Goal: Information Seeking & Learning: Learn about a topic

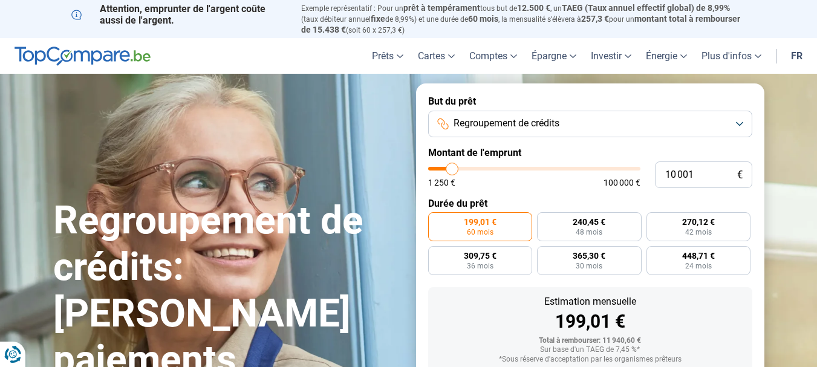
type input "9 500"
type input "9500"
type input "10 000"
type input "10000"
type input "10 250"
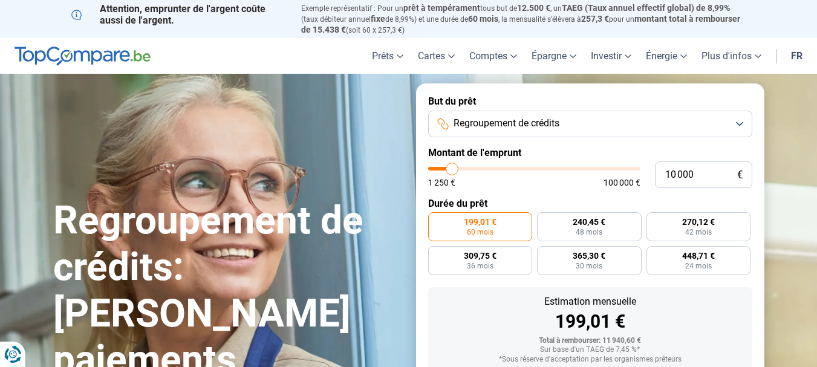
type input "10250"
type input "11 000"
type input "11000"
type input "11 250"
type input "11250"
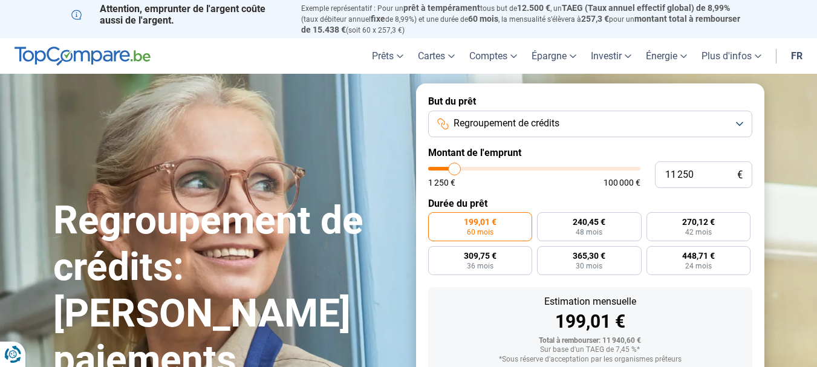
type input "12 000"
type input "12000"
type input "12 500"
type input "12500"
type input "12 750"
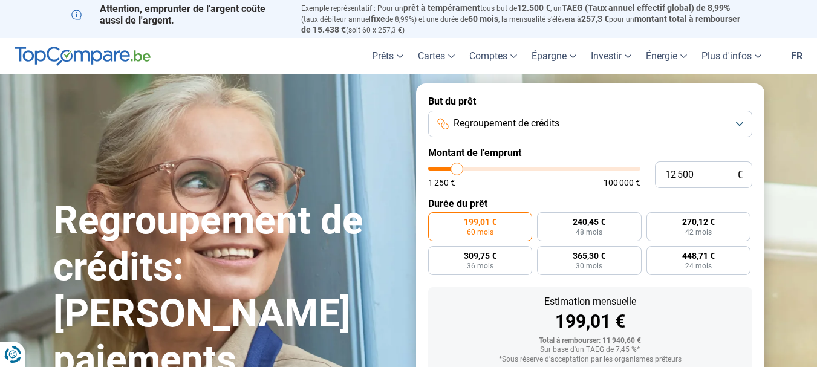
type input "12750"
type input "13 250"
type input "13250"
type input "13 500"
type input "13500"
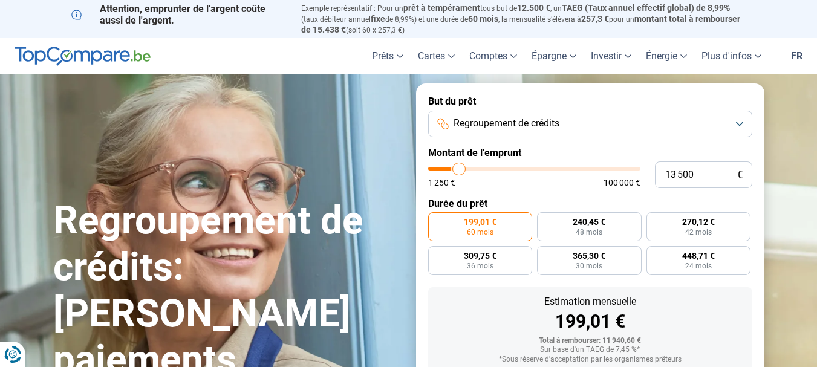
type input "14 250"
type input "14250"
type input "14 500"
type input "14500"
type input "14 750"
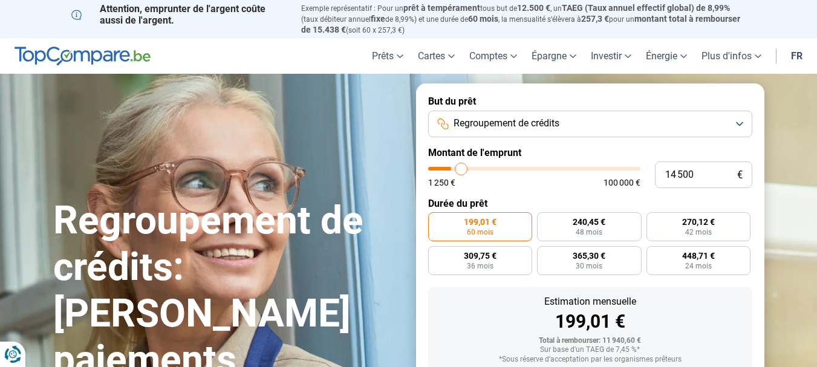
type input "14750"
type input "15 000"
type input "15000"
type input "15 500"
type input "15500"
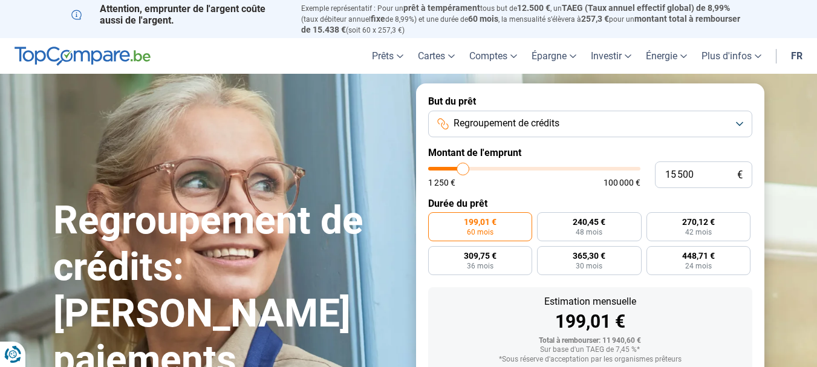
type input "16 000"
type input "16000"
type input "16 500"
type input "16500"
type input "19 000"
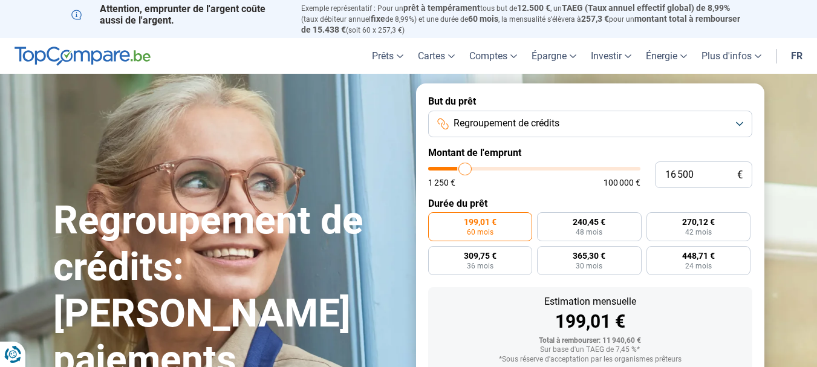
type input "19000"
type input "19 250"
type input "19250"
type input "20 000"
type input "20000"
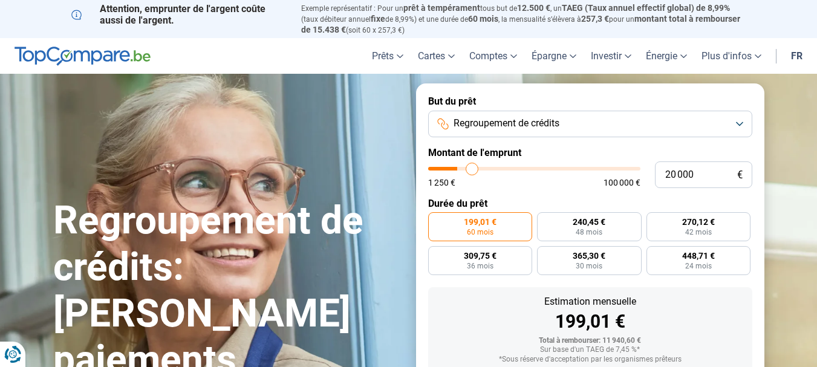
type input "20 250"
type input "20250"
type input "20 750"
type input "20750"
type input "22 750"
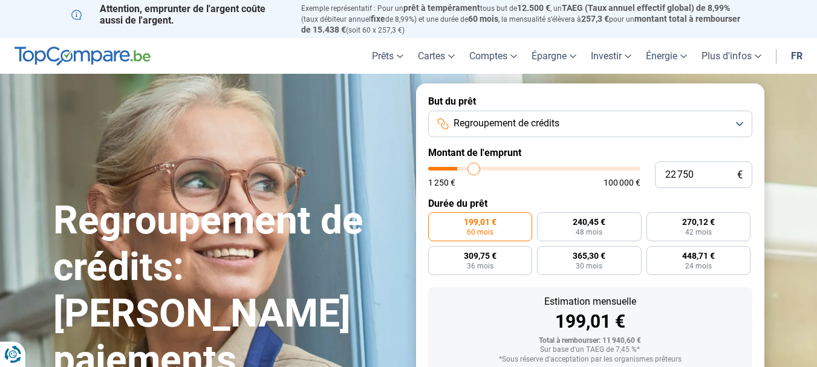
type input "22750"
type input "24 750"
type input "24750"
type input "26 000"
type input "26000"
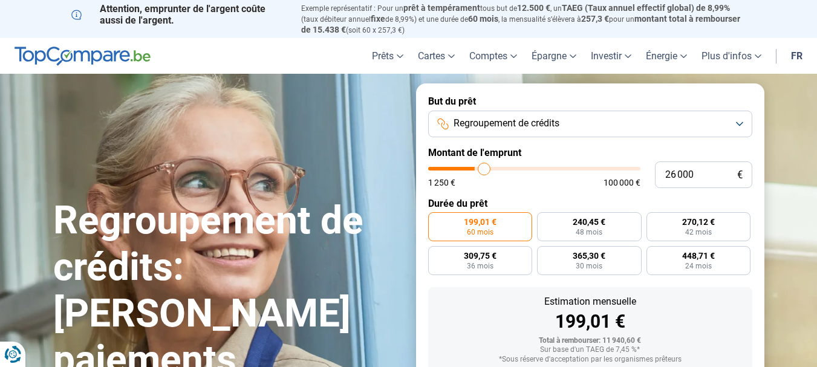
type input "27 250"
type input "27250"
type input "27 500"
type input "27500"
type input "29 000"
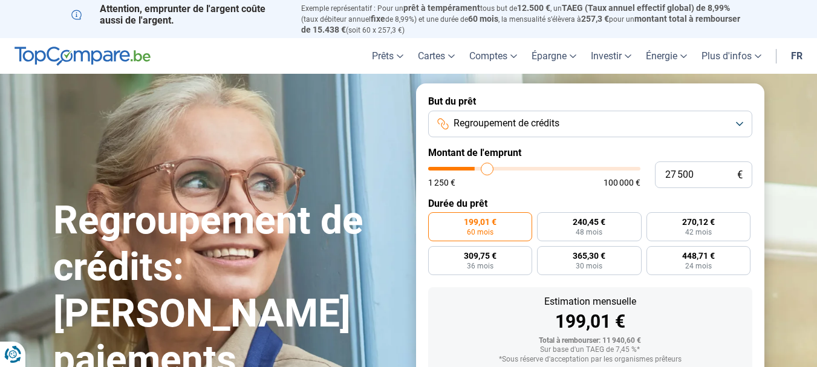
type input "29000"
type input "29 500"
type input "29500"
type input "30 750"
type input "30750"
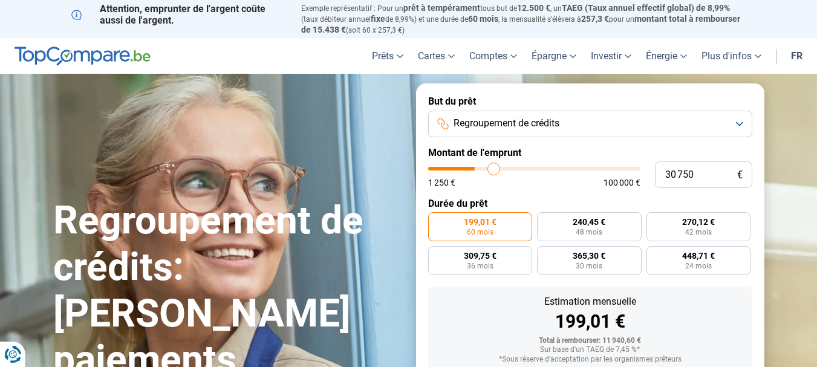
type input "31 750"
type input "31750"
type input "32 250"
type input "32250"
type input "32 750"
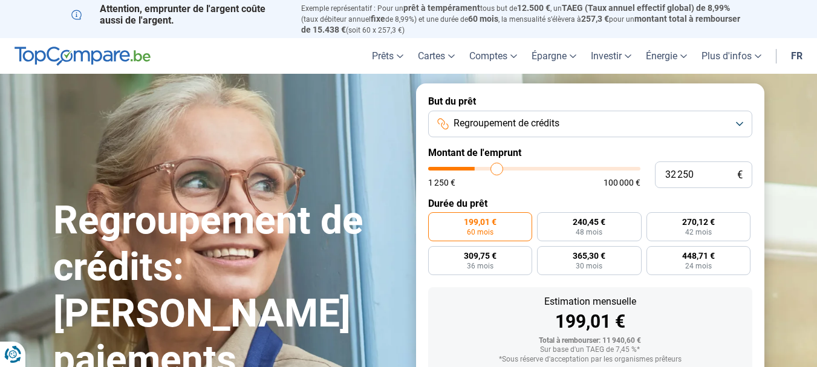
type input "32750"
type input "35 500"
type input "35500"
type input "37 000"
type input "37000"
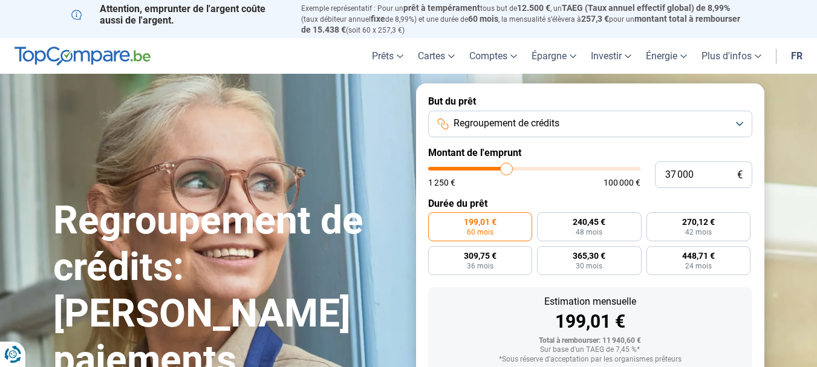
type input "41 250"
type input "41250"
type input "43 000"
type input "43000"
type input "44 500"
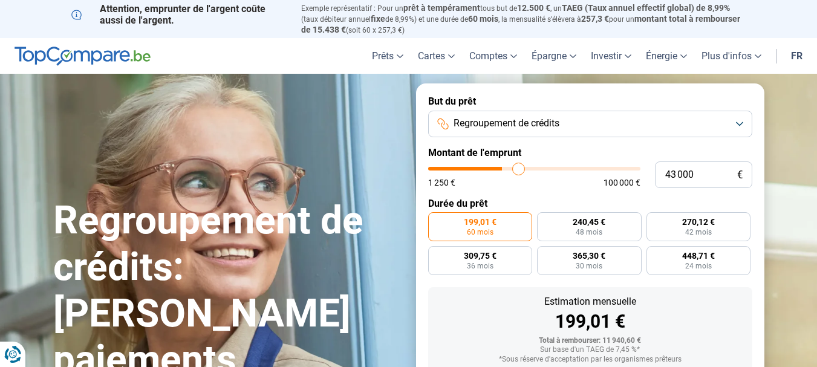
type input "44500"
type input "46 500"
type input "46500"
type input "47 000"
type input "47000"
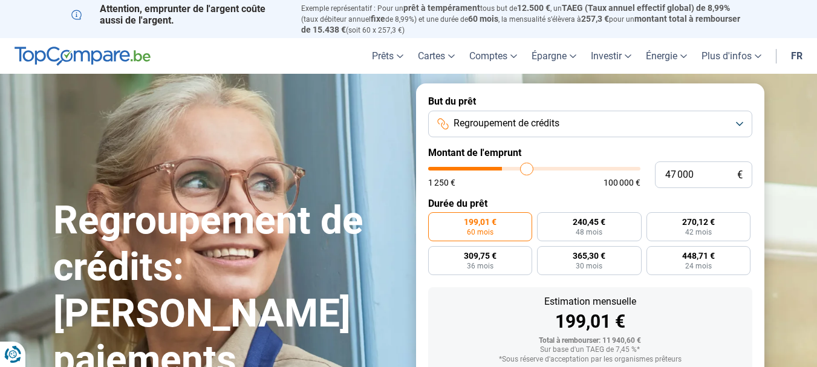
type input "47 250"
type input "47250"
type input "48 500"
type input "48500"
type input "49 750"
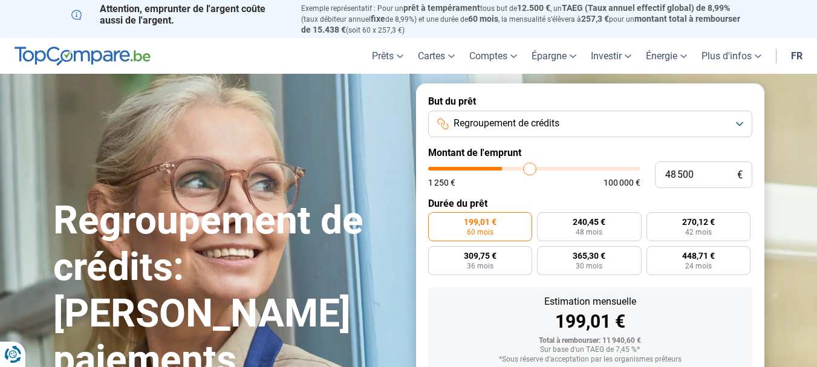
type input "49750"
type input "50 500"
type input "50500"
type input "51 750"
type input "51750"
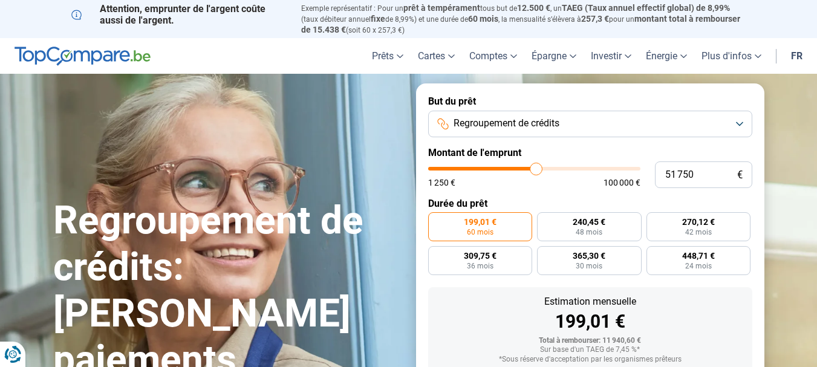
type input "52 500"
type input "52500"
type input "53 000"
type input "53000"
type input "54 500"
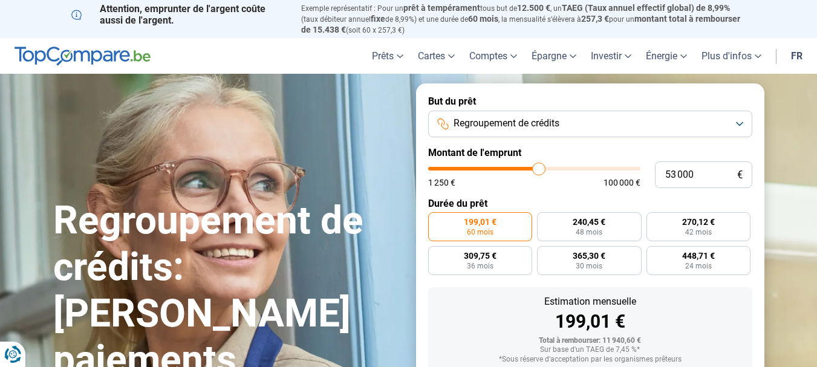
type input "54500"
type input "55 500"
type input "55500"
type input "62 500"
type input "62500"
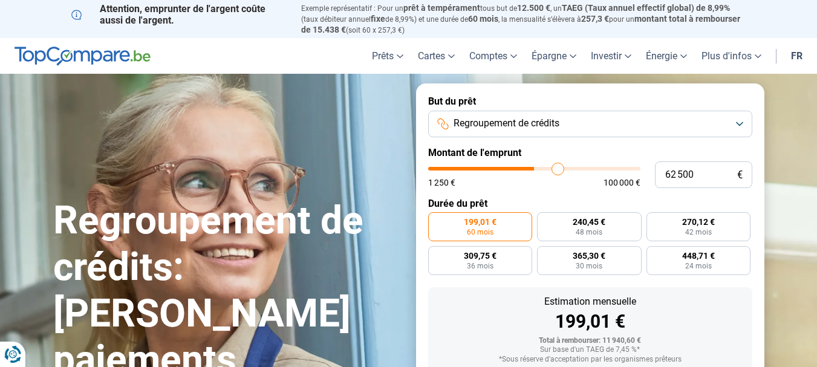
type input "65 750"
type input "65750"
type input "67 750"
type input "67750"
type input "69 000"
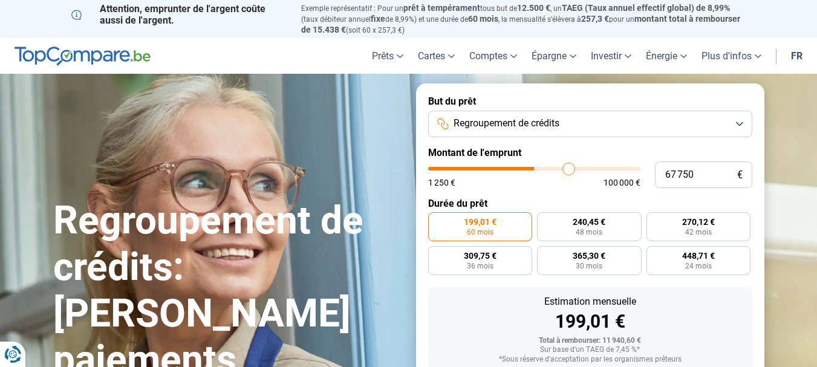
type input "69000"
type input "70 750"
type input "70750"
type input "72 750"
type input "72750"
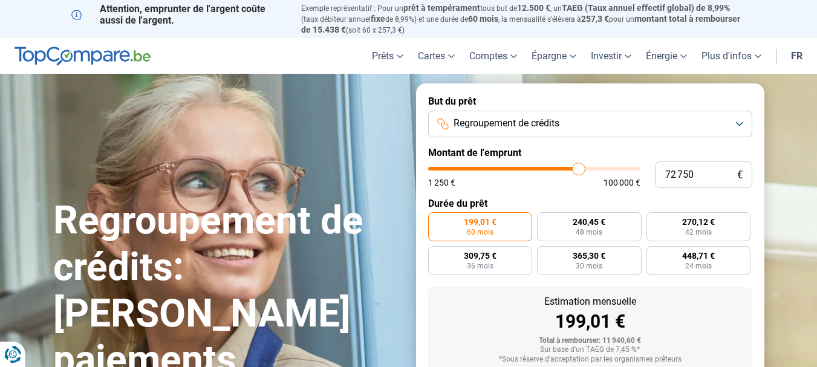
type input "74 000"
type input "74000"
type input "76 250"
type input "76250"
type input "78 250"
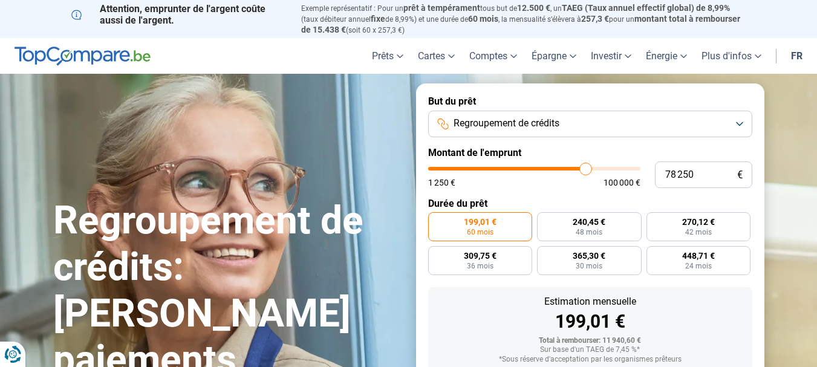
type input "78250"
type input "79 750"
type input "79750"
type input "80 000"
type input "80000"
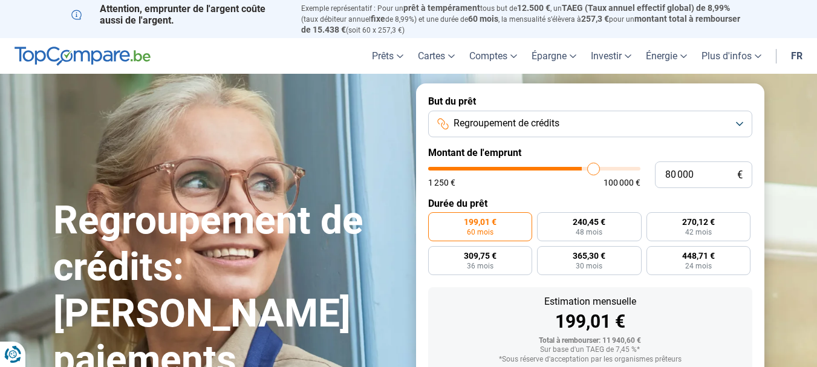
type input "81 000"
drag, startPoint x: 0, startPoint y: 0, endPoint x: 597, endPoint y: 163, distance: 618.6
type input "81750"
click at [597, 167] on input "range" at bounding box center [534, 169] width 212 height 4
type input "81 750"
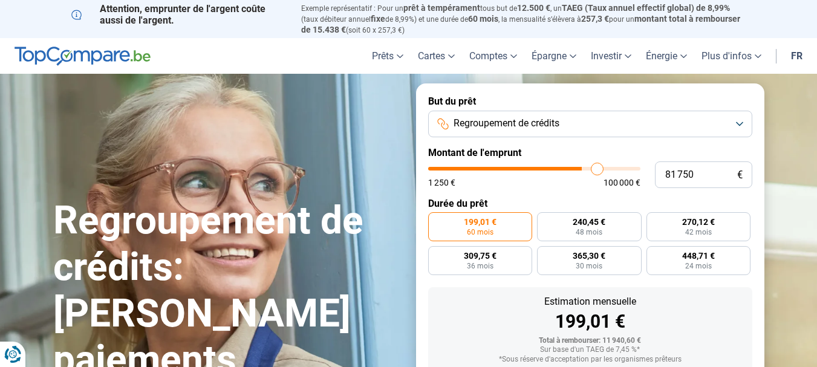
radio input "false"
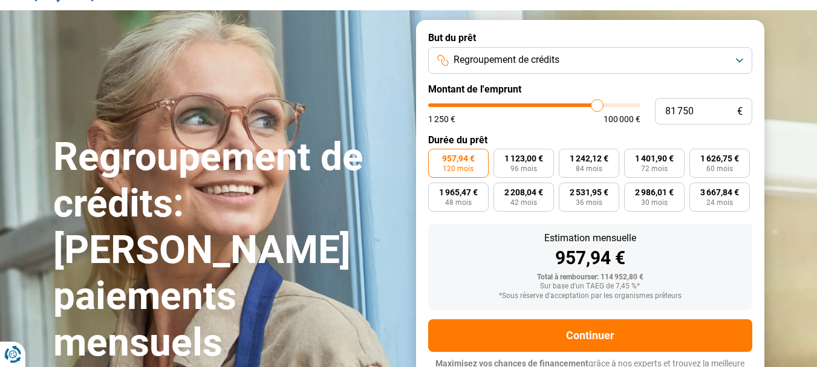
scroll to position [77, 0]
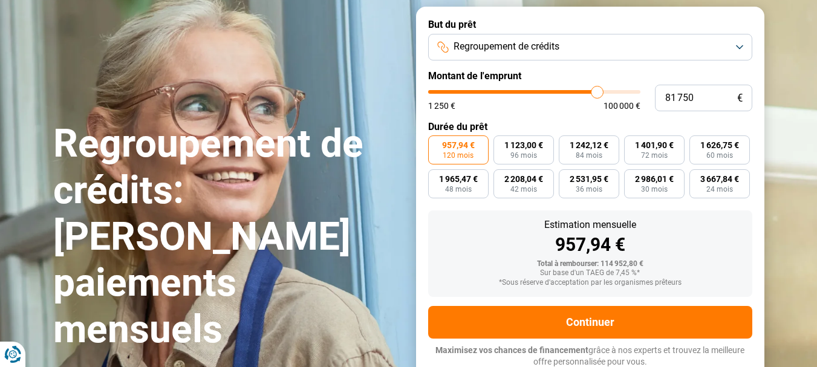
click at [634, 44] on button "Regroupement de crédits" at bounding box center [590, 47] width 324 height 27
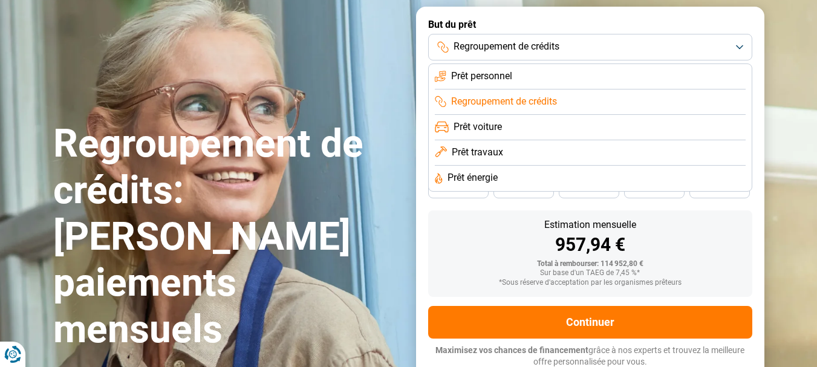
click at [464, 70] on span "Prêt personnel" at bounding box center [481, 76] width 61 height 13
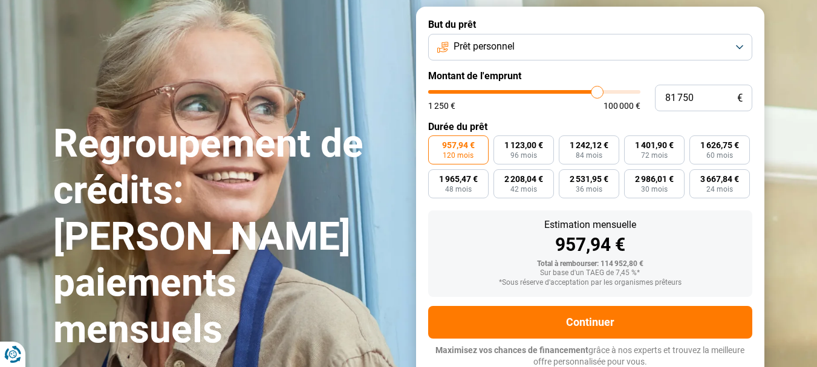
type input "81 000"
type input "81000"
type input "80 000"
type input "80000"
type input "78 750"
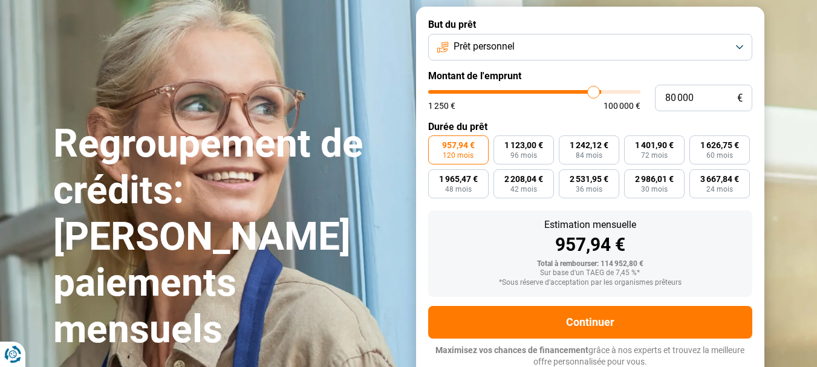
type input "78750"
type input "76 750"
type input "76750"
type input "74 250"
type input "74250"
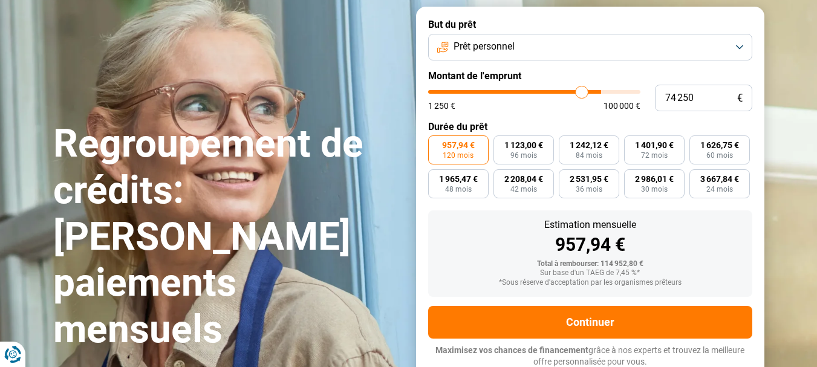
type input "71 250"
type input "71250"
type input "71 000"
type input "71000"
type input "70 750"
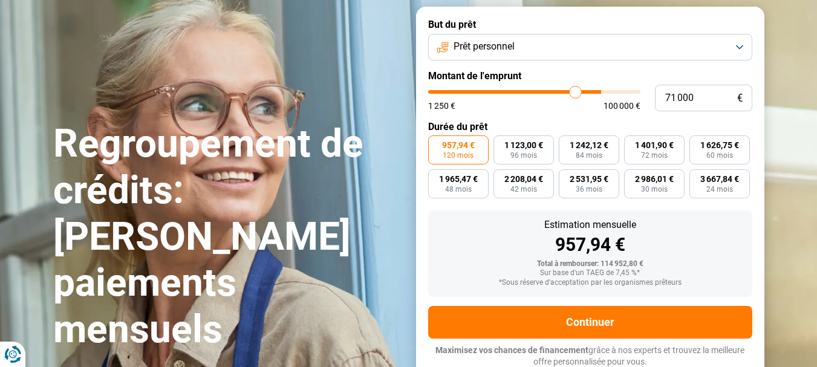
type input "70750"
type input "70 500"
type input "70500"
type input "70 250"
type input "70250"
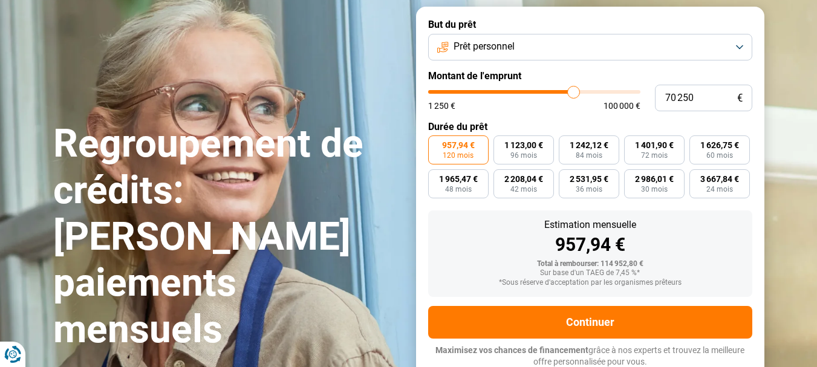
type input "69 750"
type input "69750"
type input "69 500"
type input "69500"
type input "69 250"
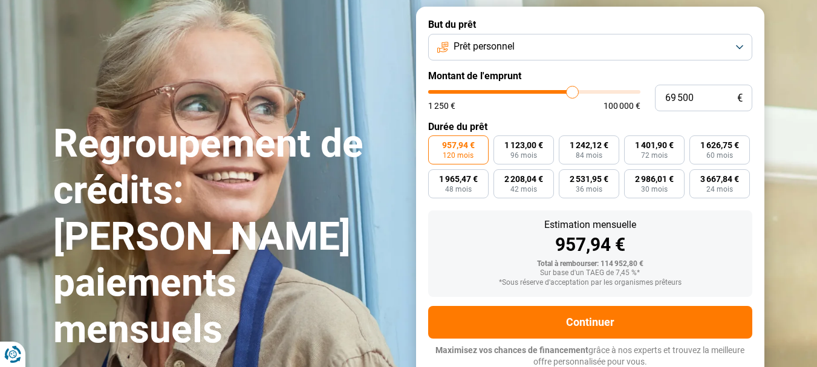
type input "69250"
type input "68 750"
type input "68750"
type input "67 750"
type input "67750"
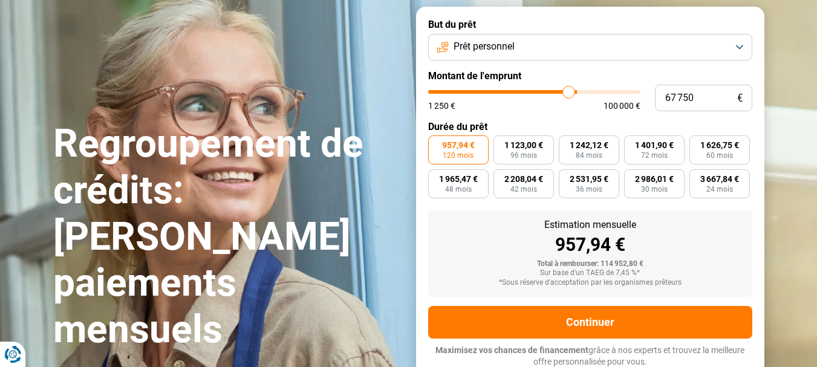
type input "67 250"
type input "67250"
type input "66 250"
type input "66250"
type input "66 000"
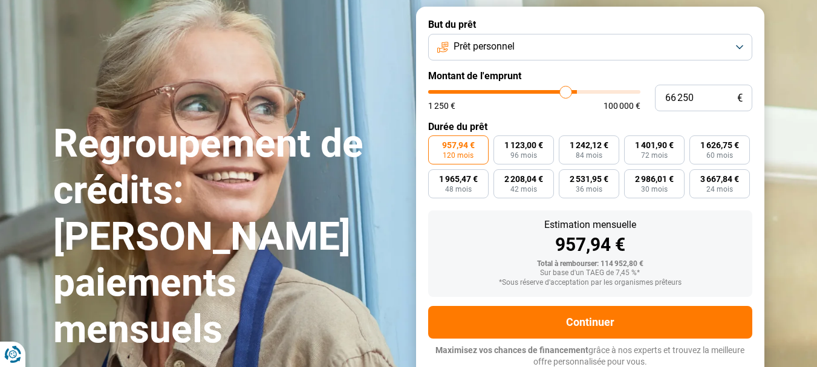
type input "66000"
type input "65 750"
type input "65750"
type input "65 000"
type input "65000"
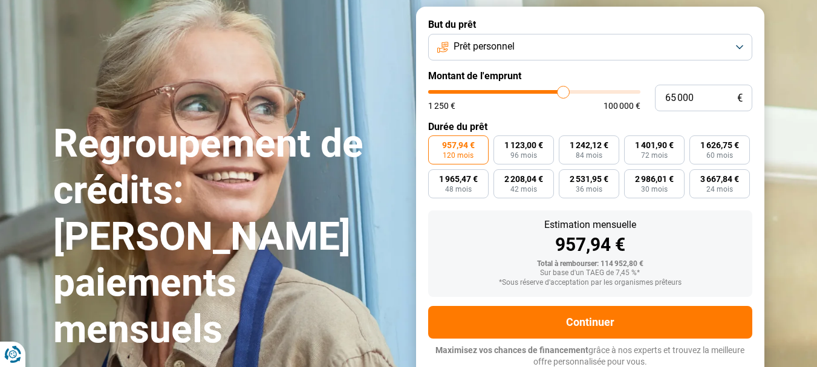
type input "64 750"
type input "64750"
type input "64 500"
type input "64500"
type input "63 750"
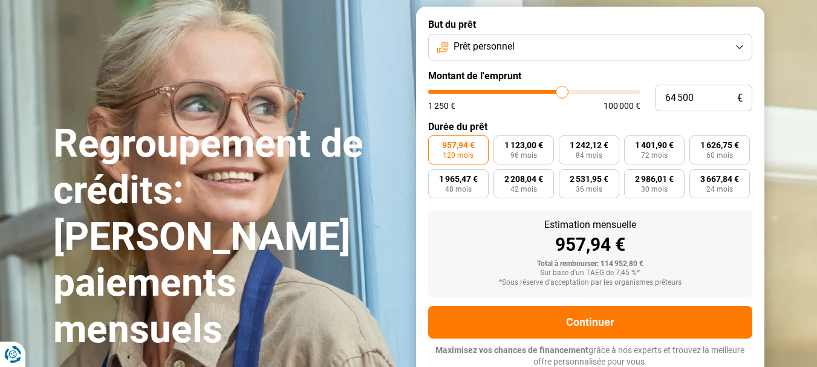
type input "63750"
type input "63 500"
type input "63500"
type input "63 000"
type input "63000"
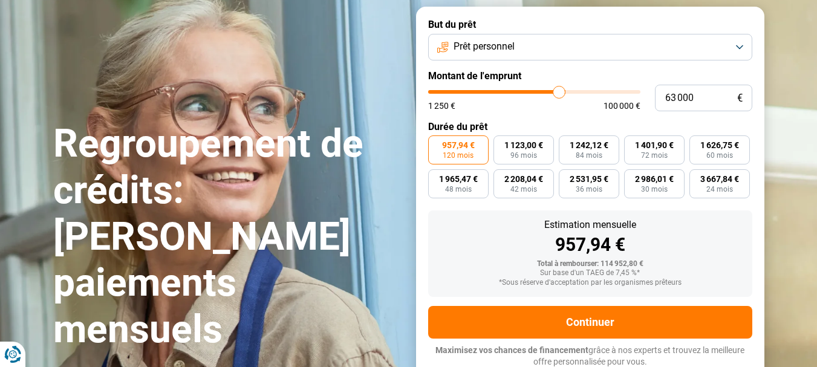
type input "62 500"
type input "62500"
type input "62 000"
type input "62000"
type input "61 750"
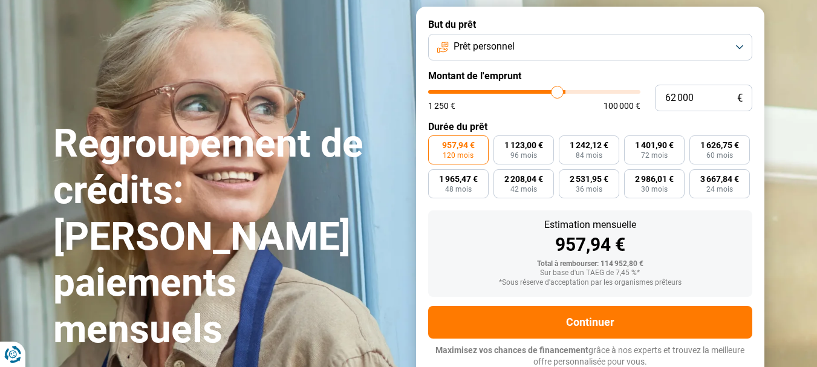
type input "61750"
type input "61 500"
type input "61500"
type input "61 000"
type input "61000"
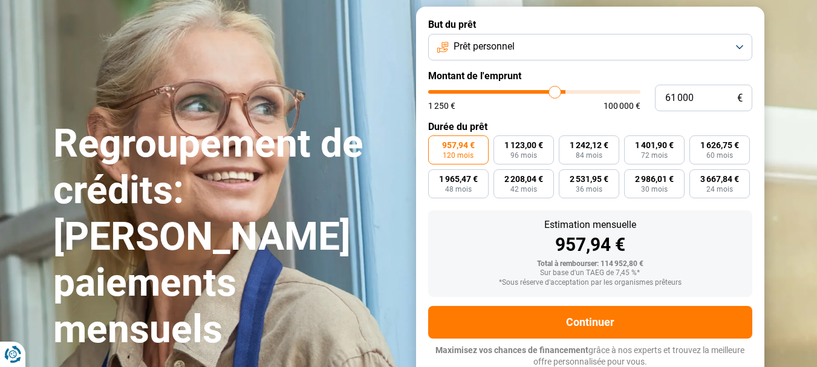
type input "60 750"
type input "60750"
type input "60 500"
type input "60500"
type input "60 250"
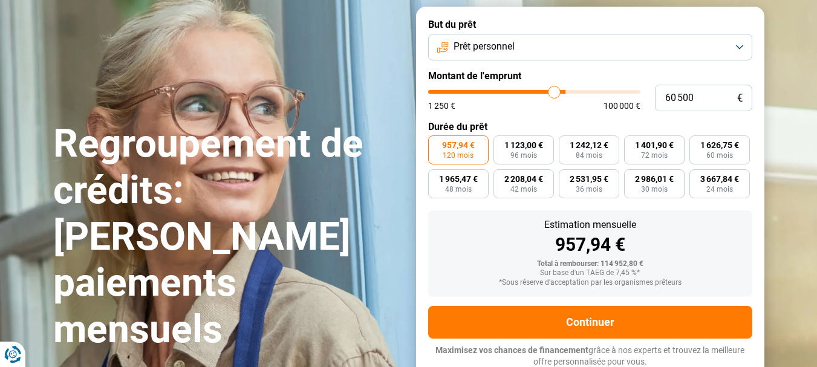
type input "60250"
type input "60 000"
type input "60000"
type input "59 250"
type input "59250"
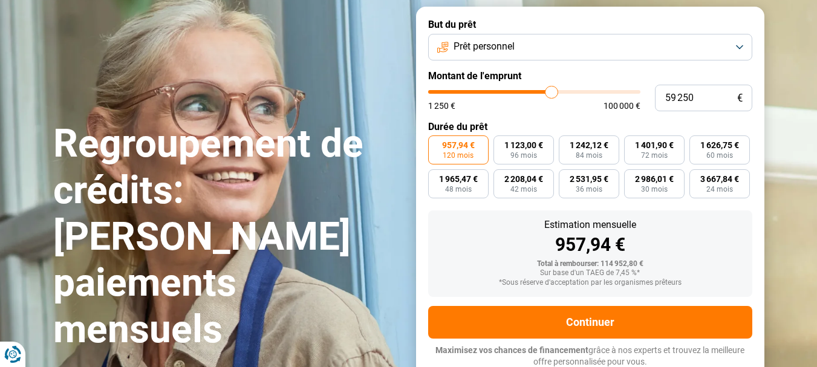
type input "58 750"
type input "58750"
type input "58 000"
type input "58000"
type input "57 000"
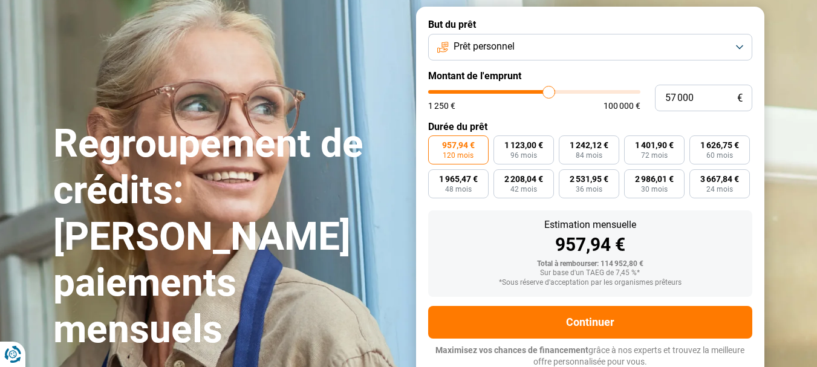
type input "57000"
drag, startPoint x: 597, startPoint y: 96, endPoint x: 522, endPoint y: 100, distance: 74.5
click at [524, 94] on input "range" at bounding box center [534, 92] width 212 height 4
drag, startPoint x: 521, startPoint y: 93, endPoint x: 493, endPoint y: 95, distance: 28.5
click at [493, 94] on input "range" at bounding box center [534, 92] width 212 height 4
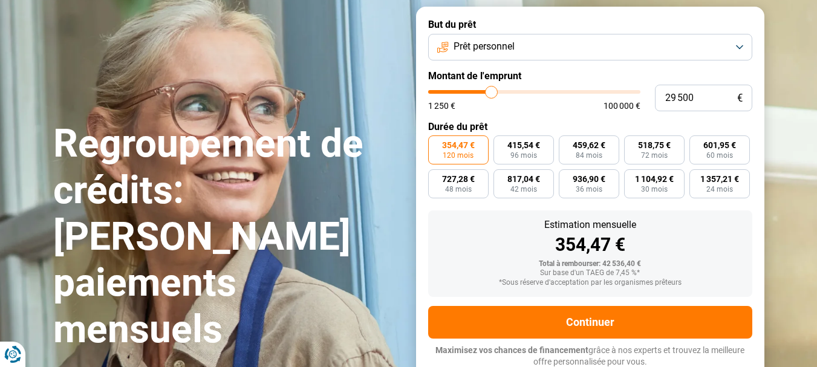
click at [492, 94] on input "range" at bounding box center [534, 92] width 212 height 4
